Goal: Book appointment/travel/reservation

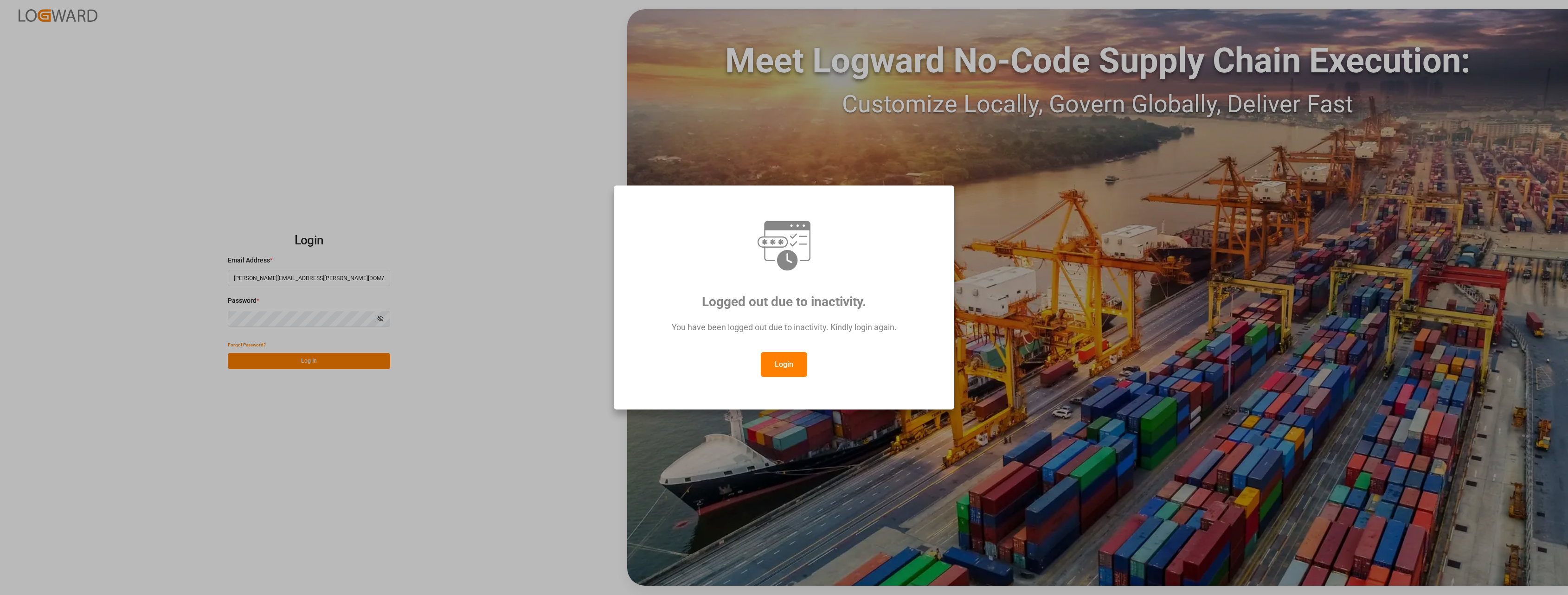
drag, startPoint x: 801, startPoint y: 358, endPoint x: 788, endPoint y: 361, distance: 13.3
click at [738, 360] on button "Login" at bounding box center [784, 364] width 46 height 25
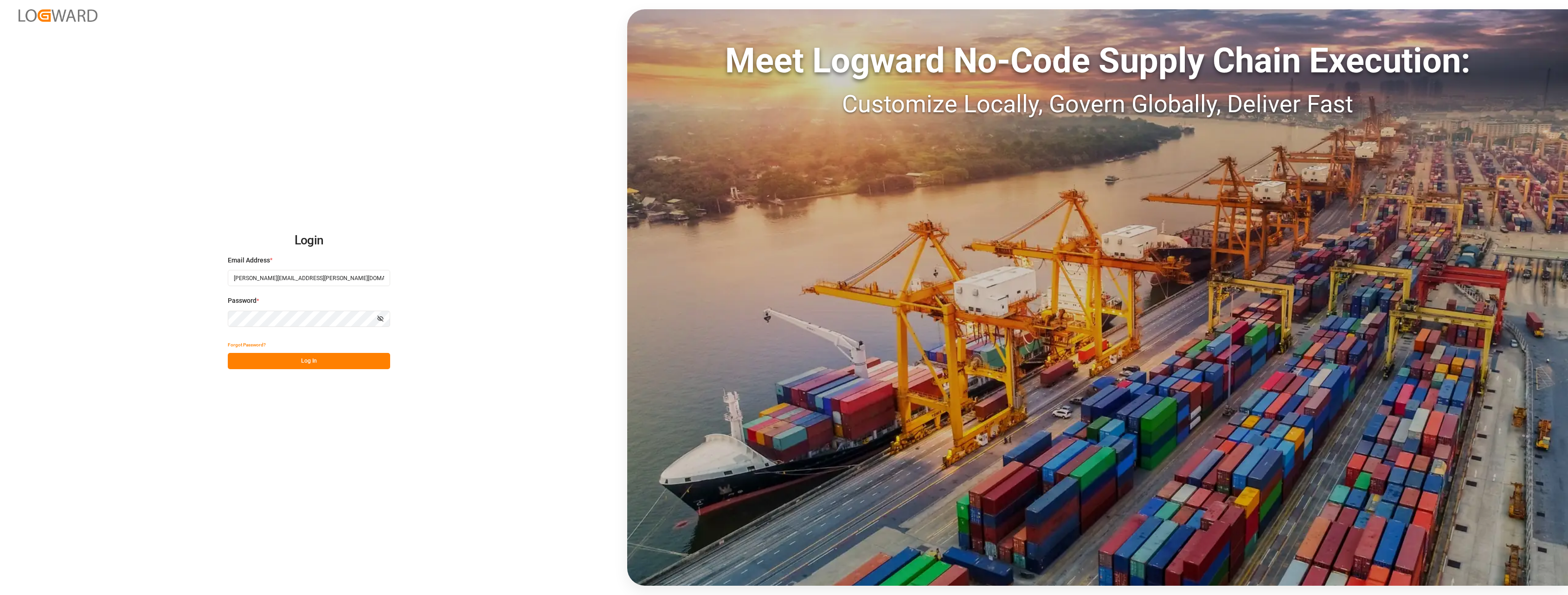
click at [239, 360] on button "Log In" at bounding box center [309, 361] width 163 height 16
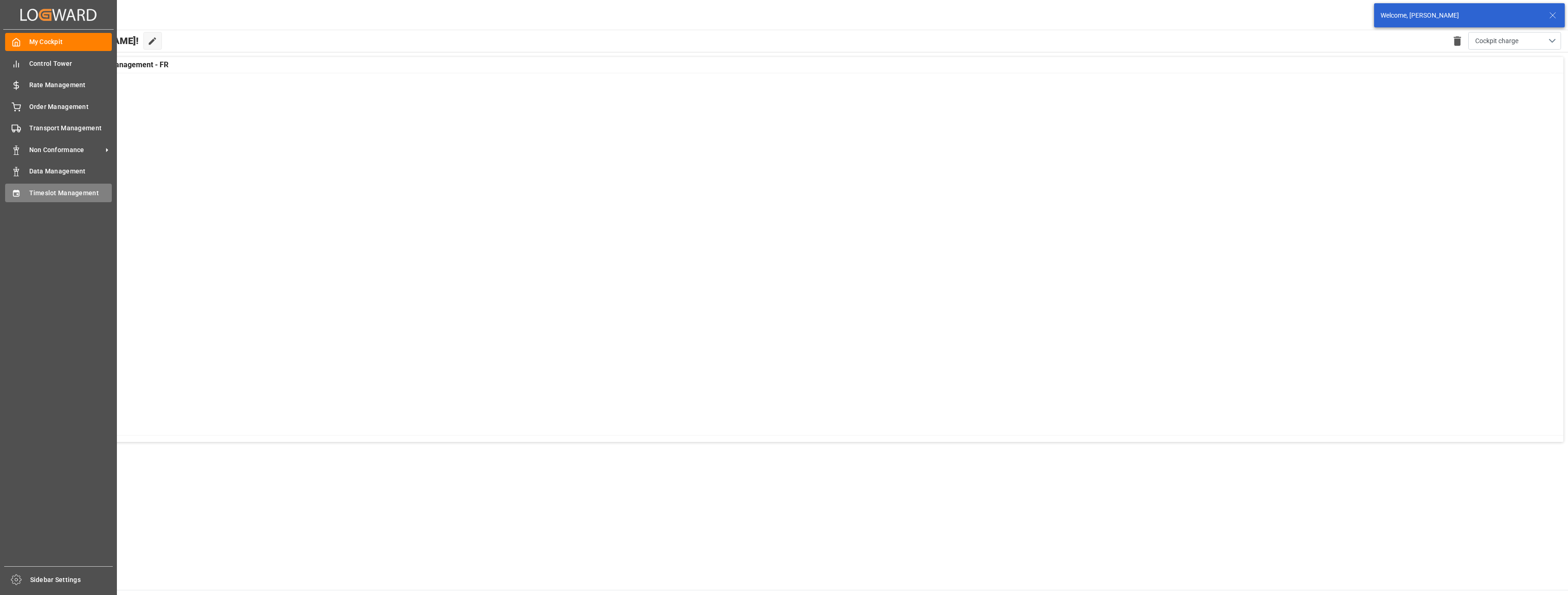
click at [23, 191] on div "Timeslot Management Timeslot Management" at bounding box center [58, 193] width 107 height 18
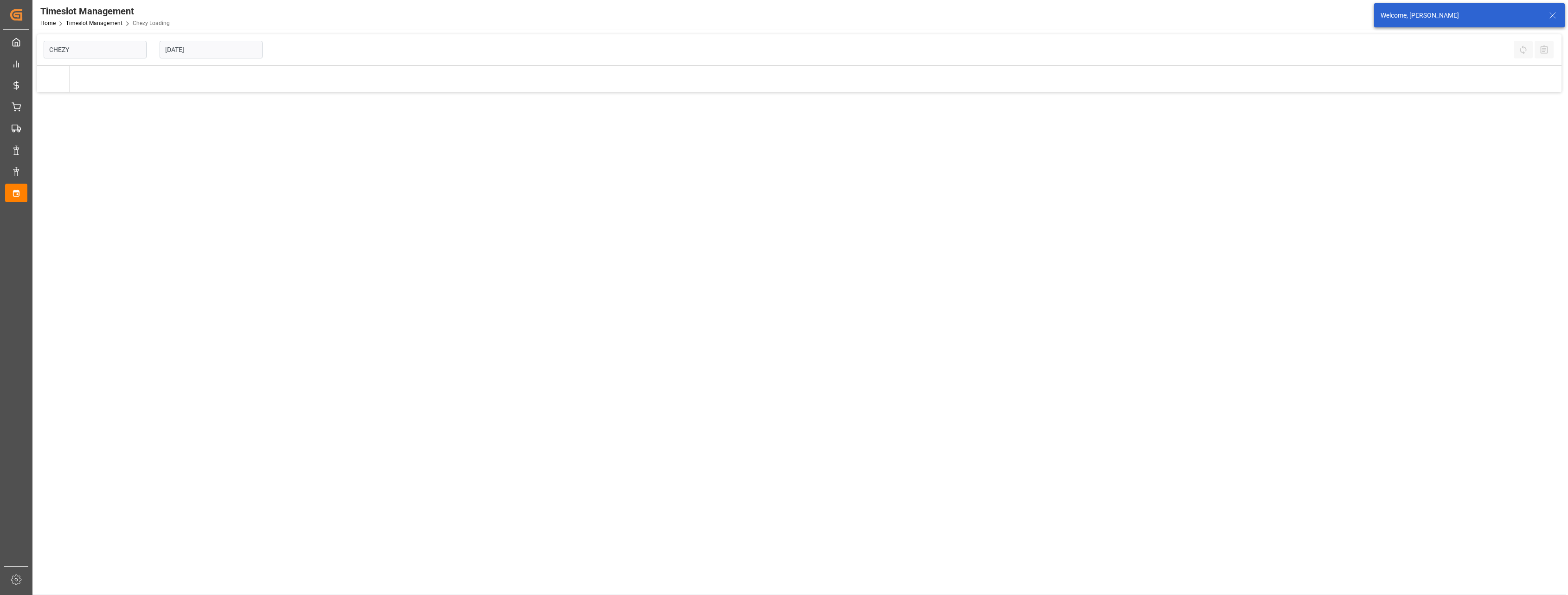
type input "Chezy Loading"
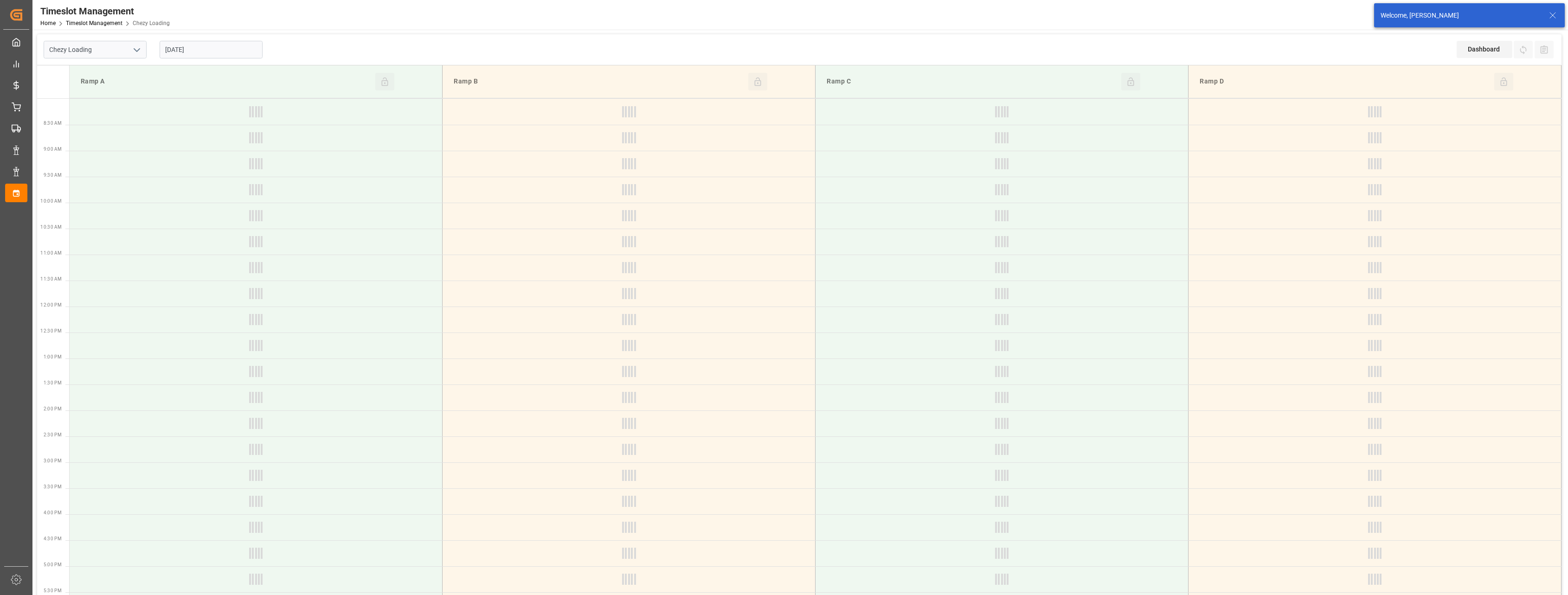
click at [246, 43] on input "[DATE]" at bounding box center [211, 49] width 103 height 18
click at [188, 142] on span "12" at bounding box center [189, 142] width 6 height 7
type input "[DATE]"
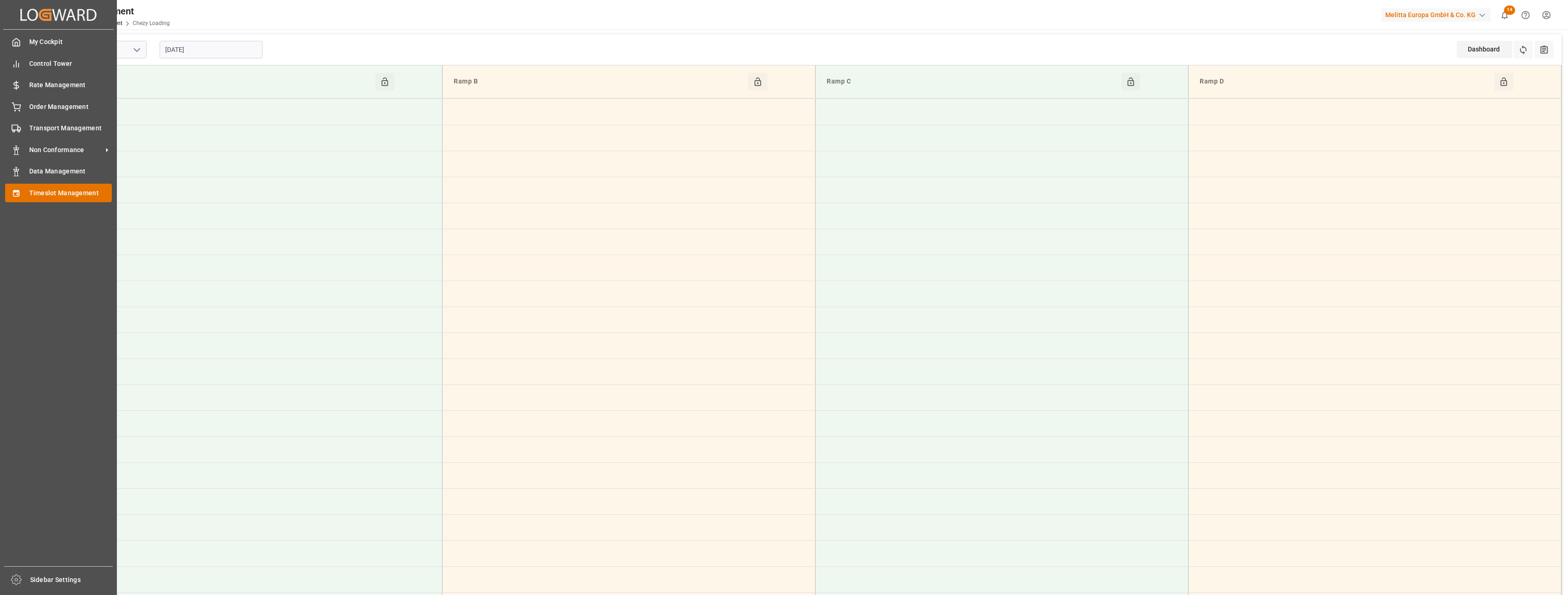
click at [23, 198] on div "Timeslot Management Timeslot Management" at bounding box center [58, 193] width 107 height 18
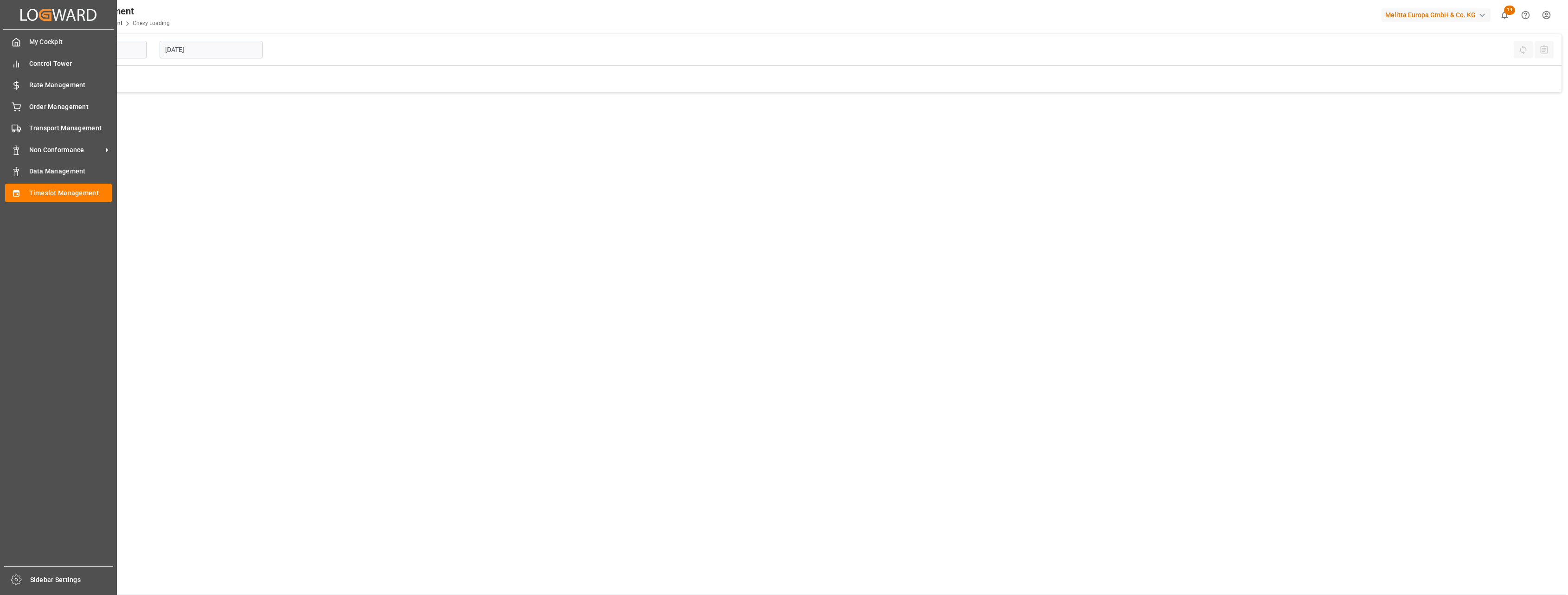
type input "Chezy Loading"
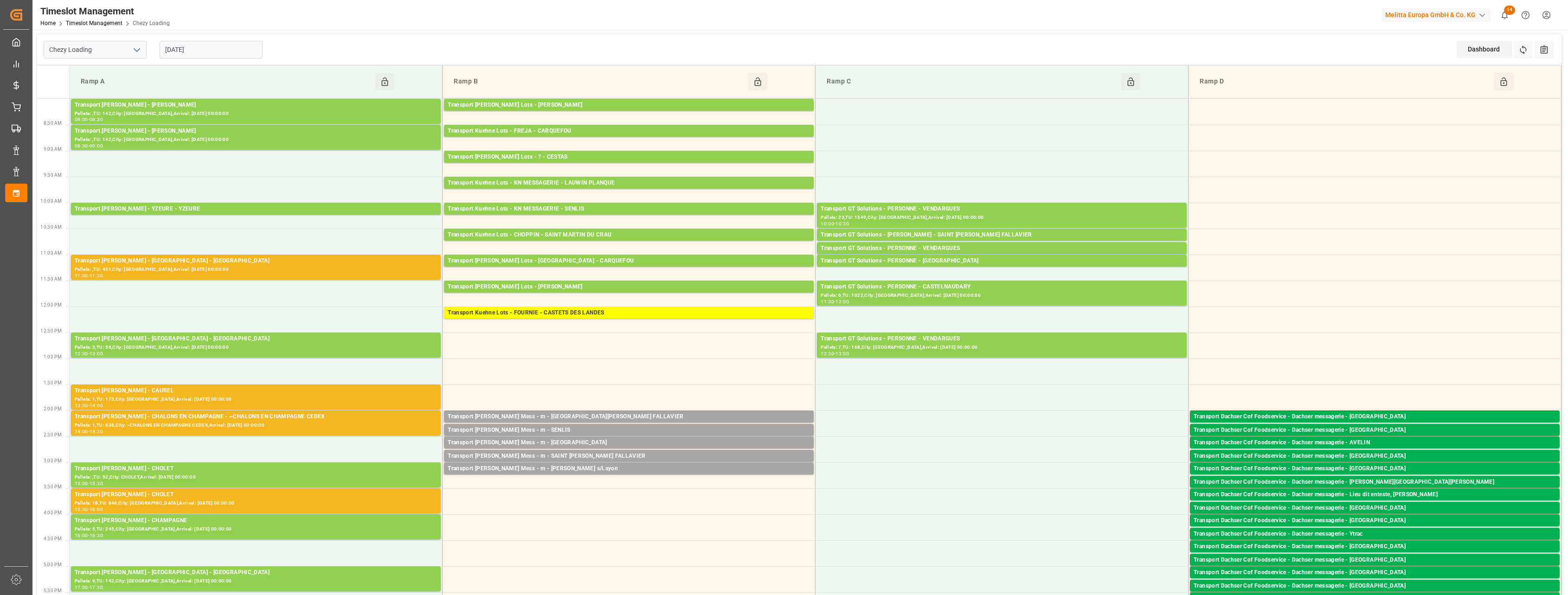
click at [738, 116] on td at bounding box center [1002, 111] width 373 height 26
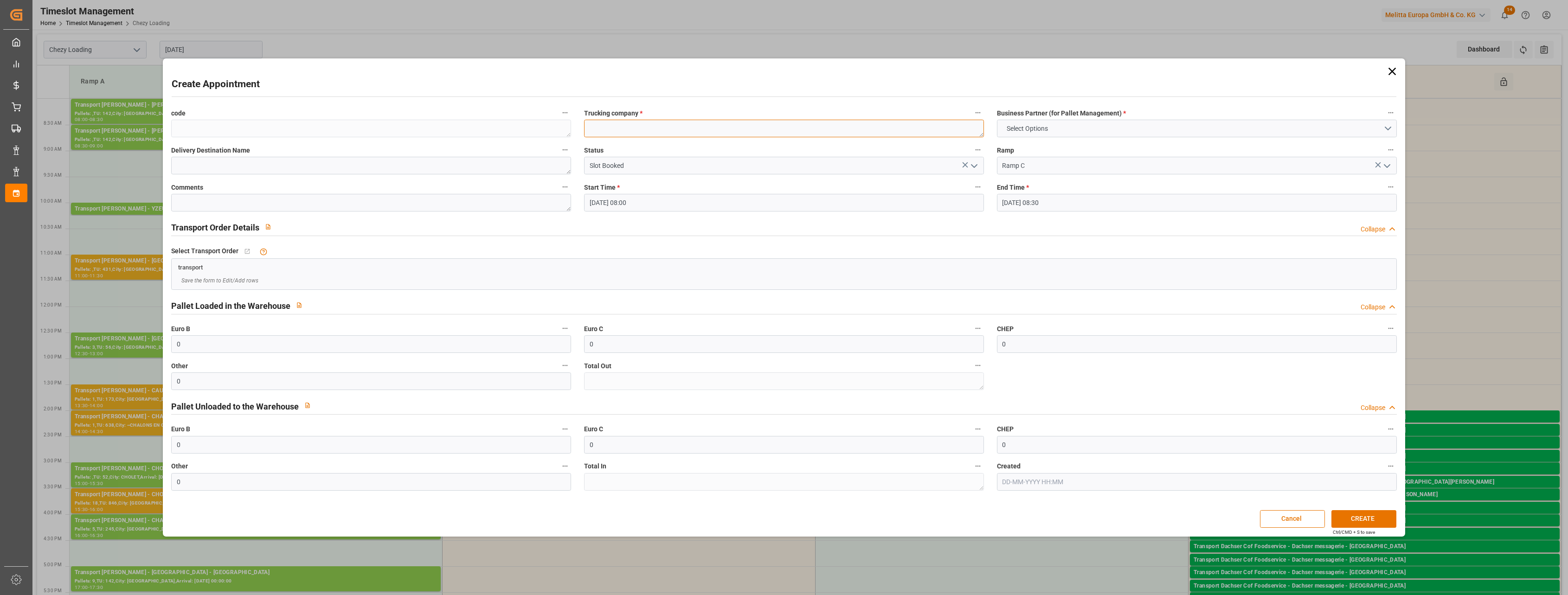
click at [596, 128] on textarea at bounding box center [784, 128] width 400 height 18
type textarea "D"
type textarea "AB TEXTEL DEPART POUR DELAVENNE 3 COMMANDES"
click at [738, 136] on button "Select Options" at bounding box center [1197, 128] width 400 height 18
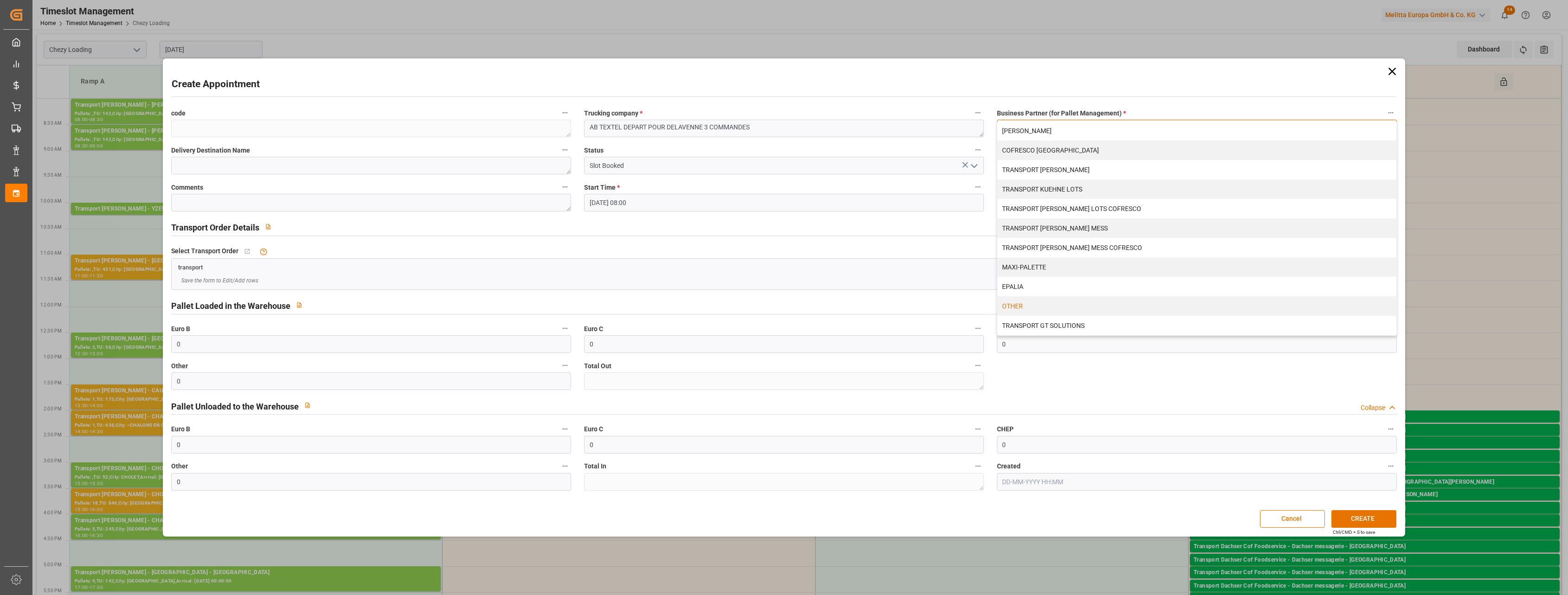
click at [738, 312] on div "OTHER" at bounding box center [1197, 306] width 399 height 19
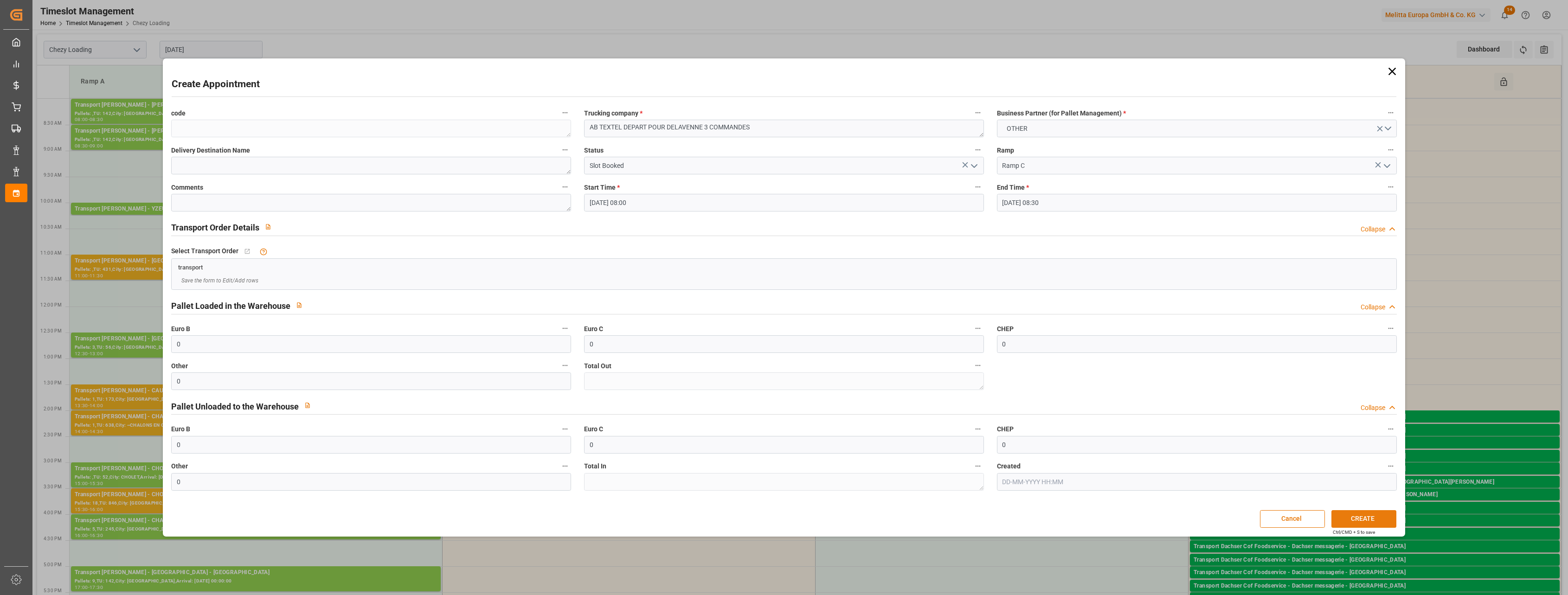
click at [738, 485] on button "CREATE" at bounding box center [1363, 518] width 65 height 18
